Goal: Transaction & Acquisition: Purchase product/service

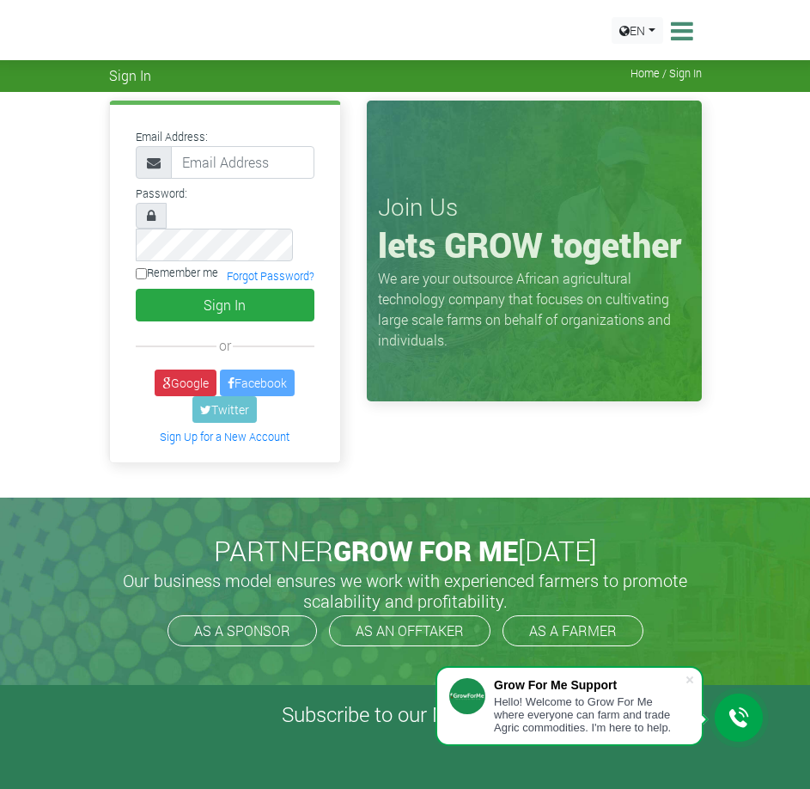
click at [645, 70] on span "Home / Sign In" at bounding box center [666, 73] width 71 height 13
click at [652, 72] on span "Home / Sign In" at bounding box center [666, 73] width 71 height 13
click at [636, 75] on span "Home / Sign In" at bounding box center [666, 73] width 71 height 13
click at [638, 70] on span "Home / Sign In" at bounding box center [666, 73] width 71 height 13
click at [639, 70] on span "Home / Sign In" at bounding box center [666, 73] width 71 height 13
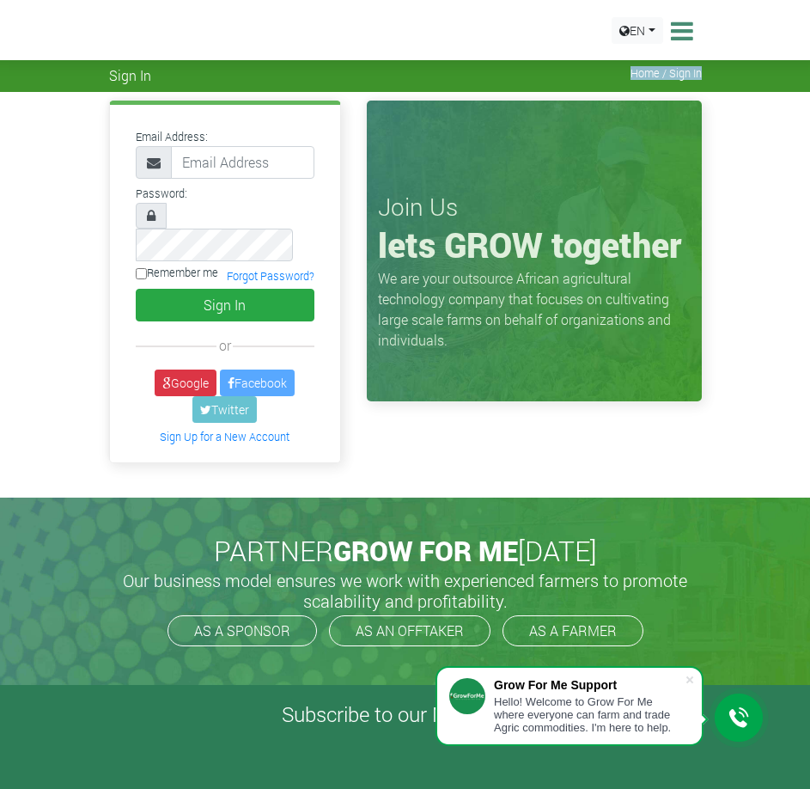
click at [639, 70] on span "Home / Sign In" at bounding box center [666, 73] width 71 height 13
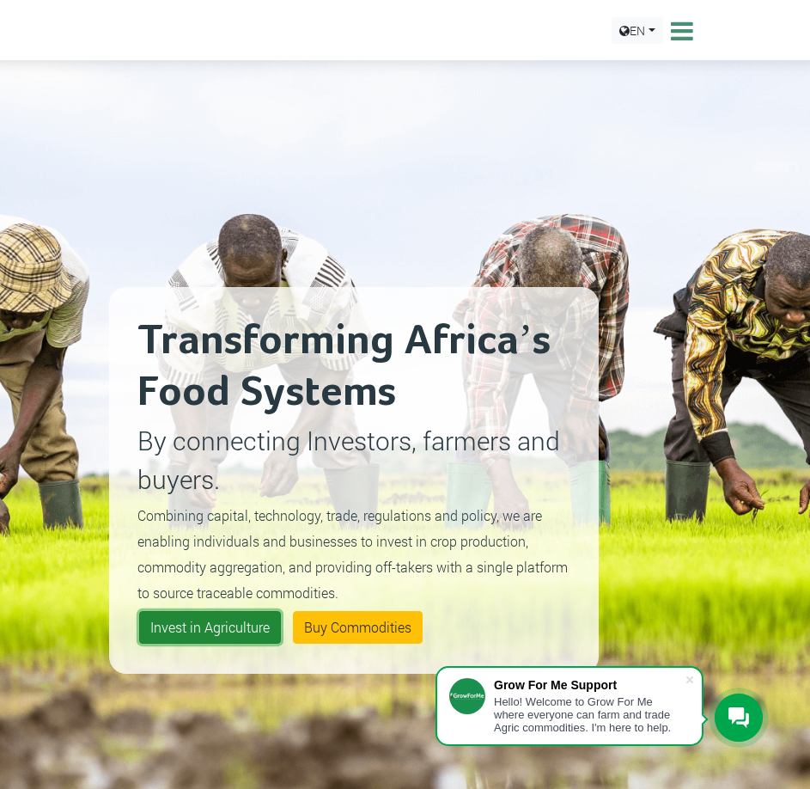
click at [222, 632] on link "Invest in Agriculture" at bounding box center [210, 627] width 142 height 33
